Goal: Task Accomplishment & Management: Complete application form

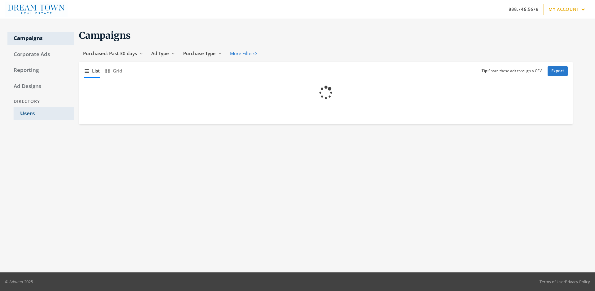
click at [44, 113] on link "Users" at bounding box center [44, 113] width 60 height 13
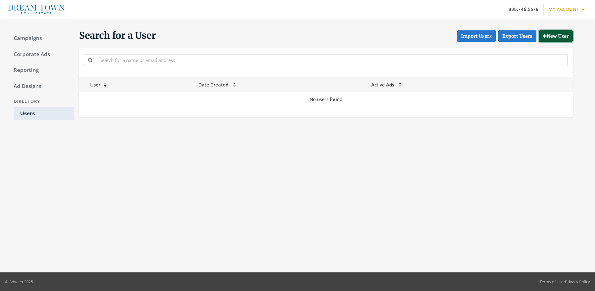
click at [554, 36] on button "New User" at bounding box center [556, 35] width 34 height 11
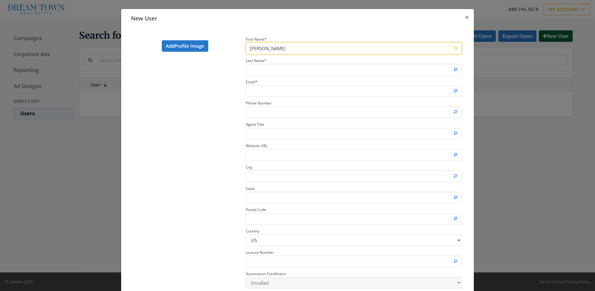
type input "John"
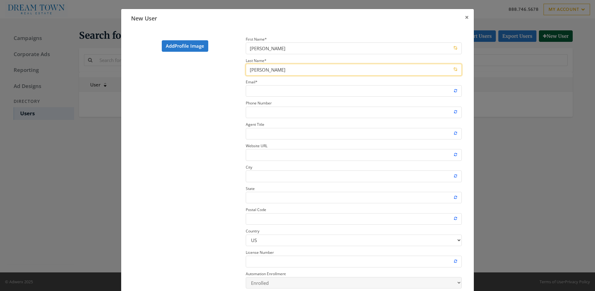
type input "Smith"
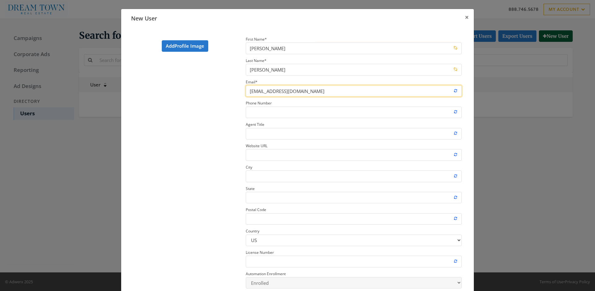
type input "newrosteruser@adwerx.com"
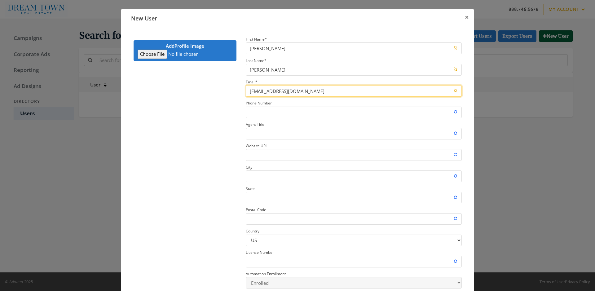
type input "C:\fakepath\download.jpeg"
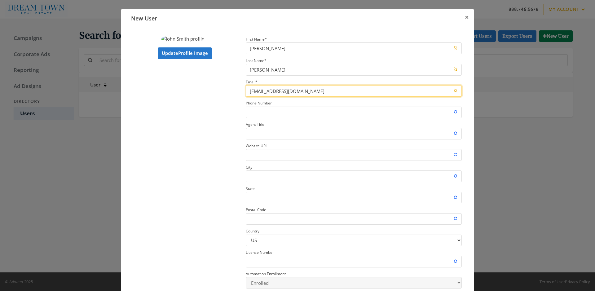
type input "newrosteruser@adwerx.com"
